Goal: Navigation & Orientation: Find specific page/section

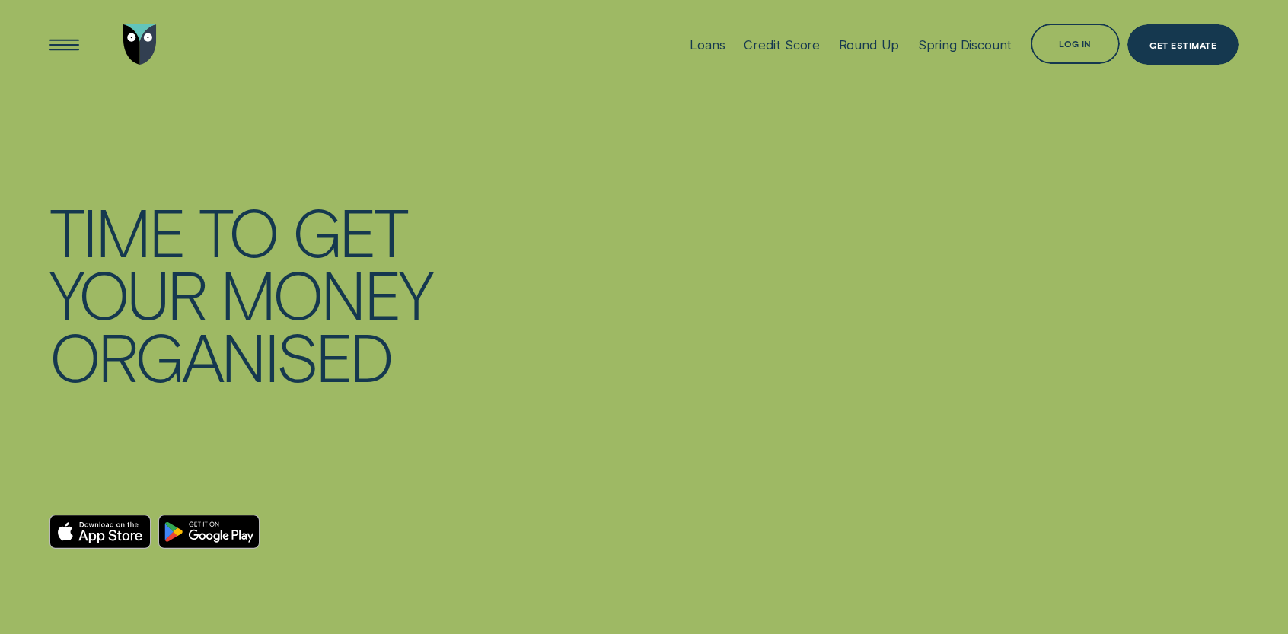
click at [1073, 48] on div "Log in" at bounding box center [1075, 46] width 33 height 8
click at [1090, 36] on div "Log in" at bounding box center [1076, 44] width 90 height 40
click at [1078, 42] on div "Log in" at bounding box center [1075, 46] width 33 height 8
click at [790, 305] on div at bounding box center [946, 356] width 588 height 533
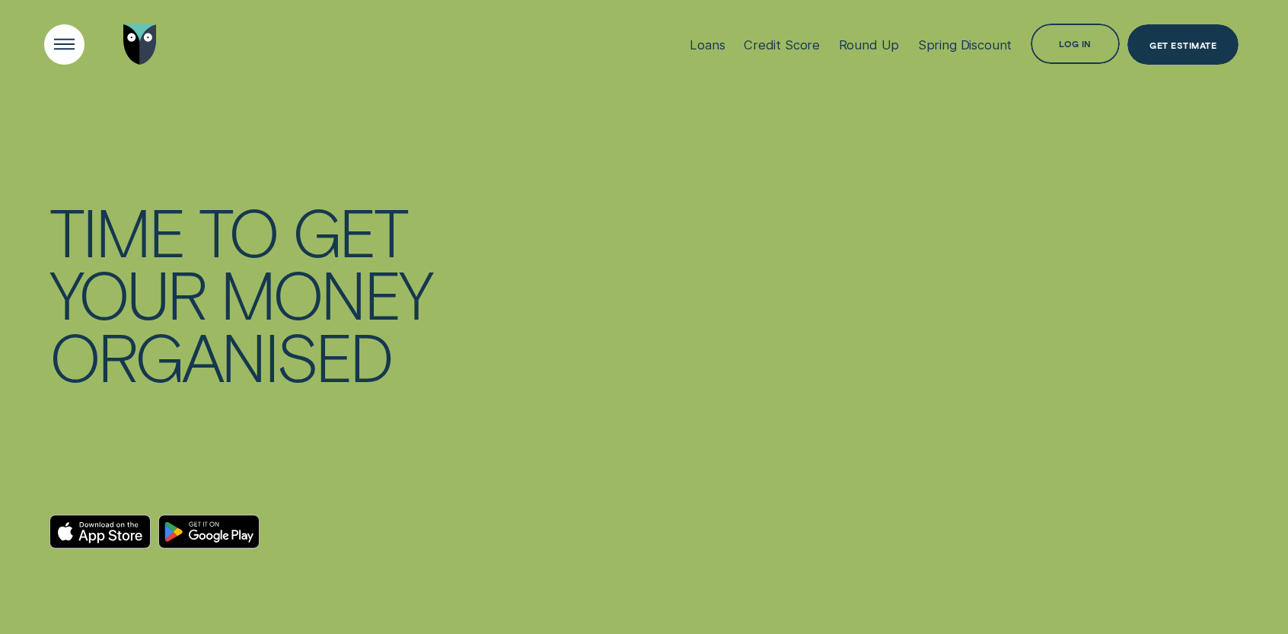
click at [62, 34] on div "Open Menu" at bounding box center [64, 44] width 57 height 57
click at [64, 49] on div "Open Menu" at bounding box center [64, 44] width 57 height 57
